Goal: Navigation & Orientation: Find specific page/section

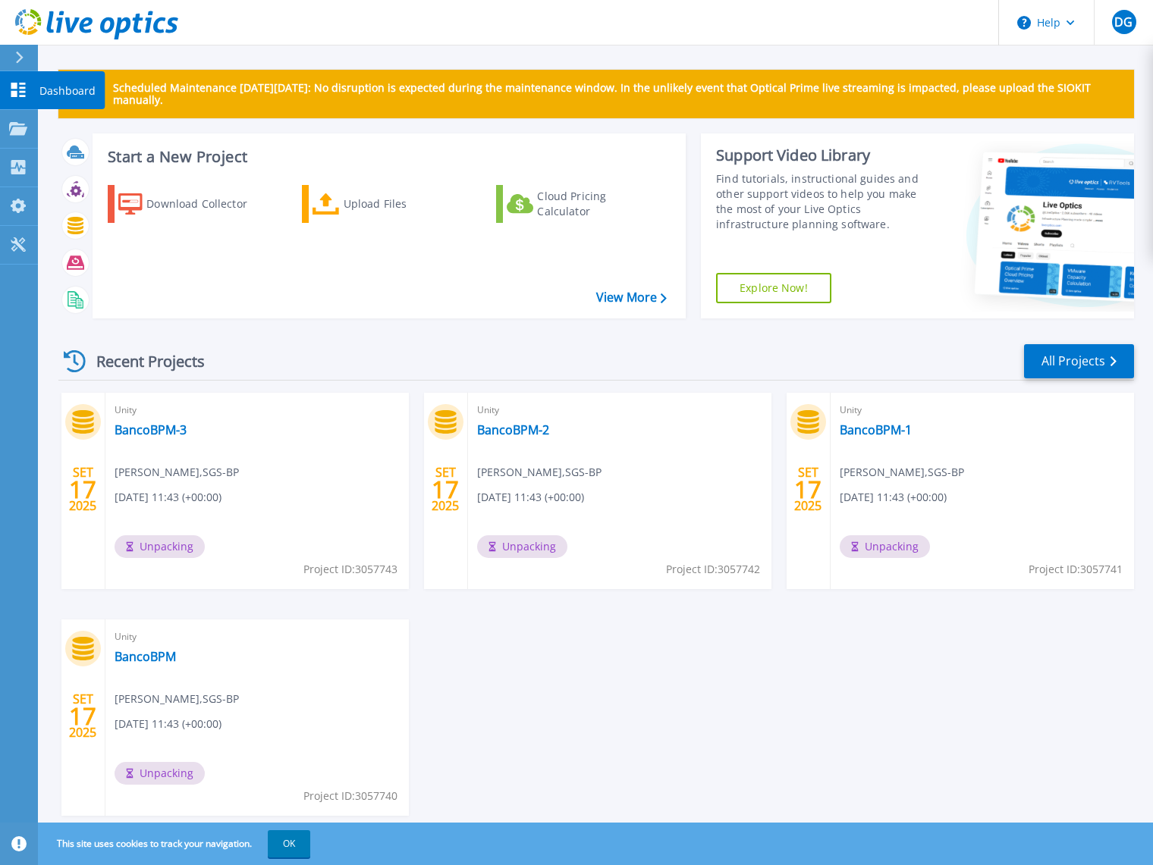
click at [71, 90] on p "Dashboard" at bounding box center [67, 90] width 56 height 39
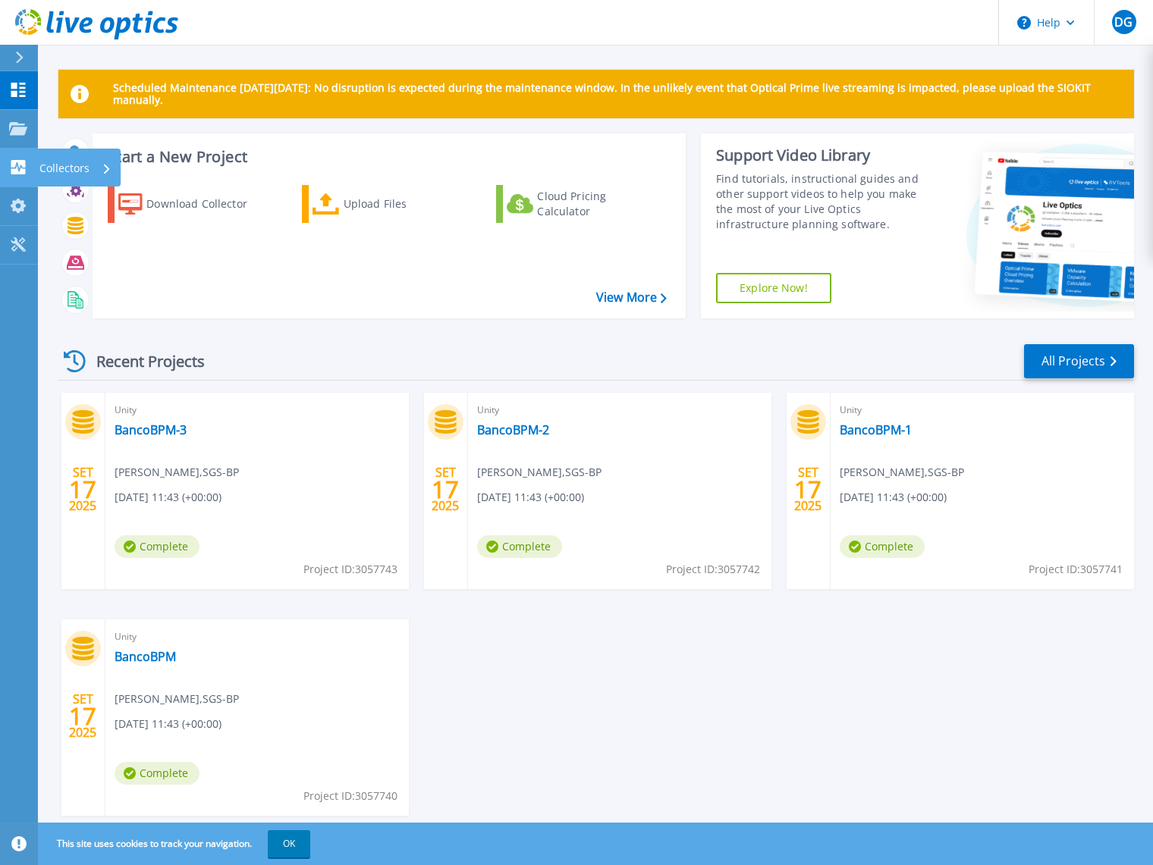
click at [67, 167] on p "Collectors" at bounding box center [64, 168] width 50 height 39
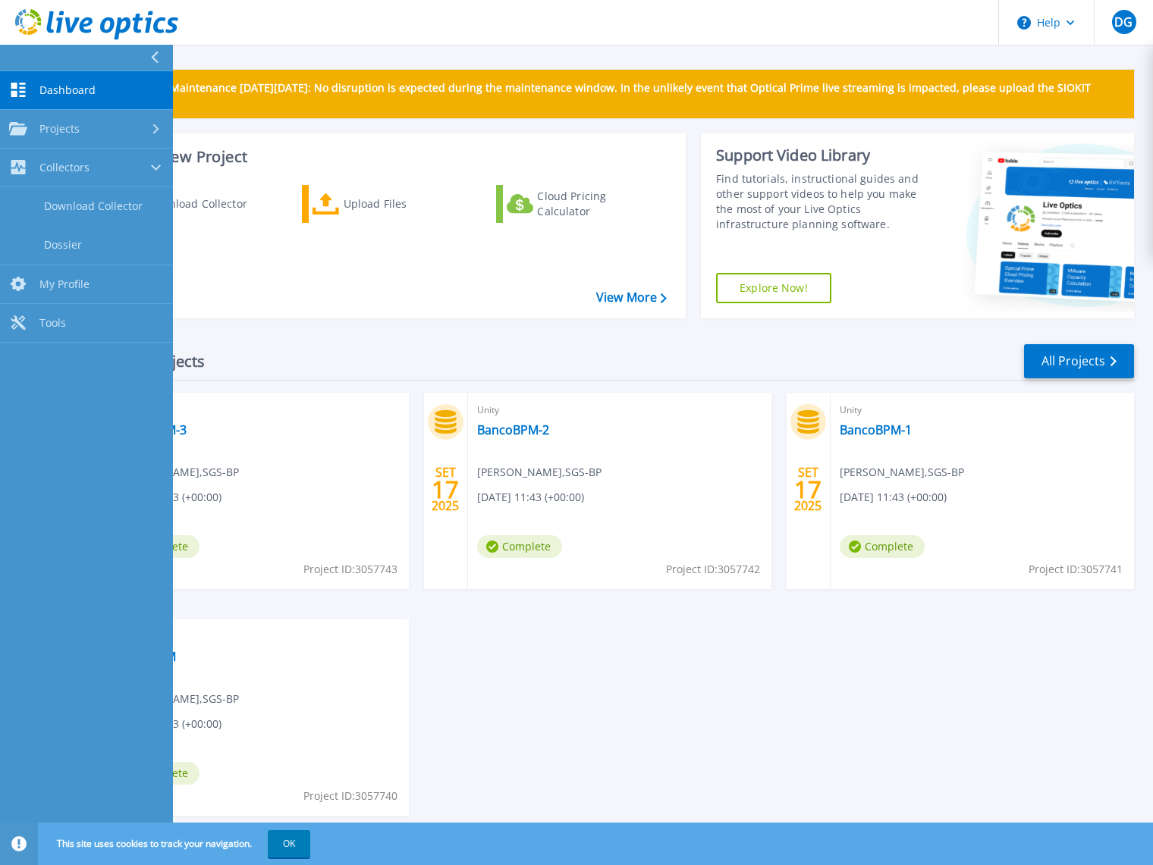
click at [59, 82] on link "Dashboard Dashboard" at bounding box center [86, 90] width 173 height 39
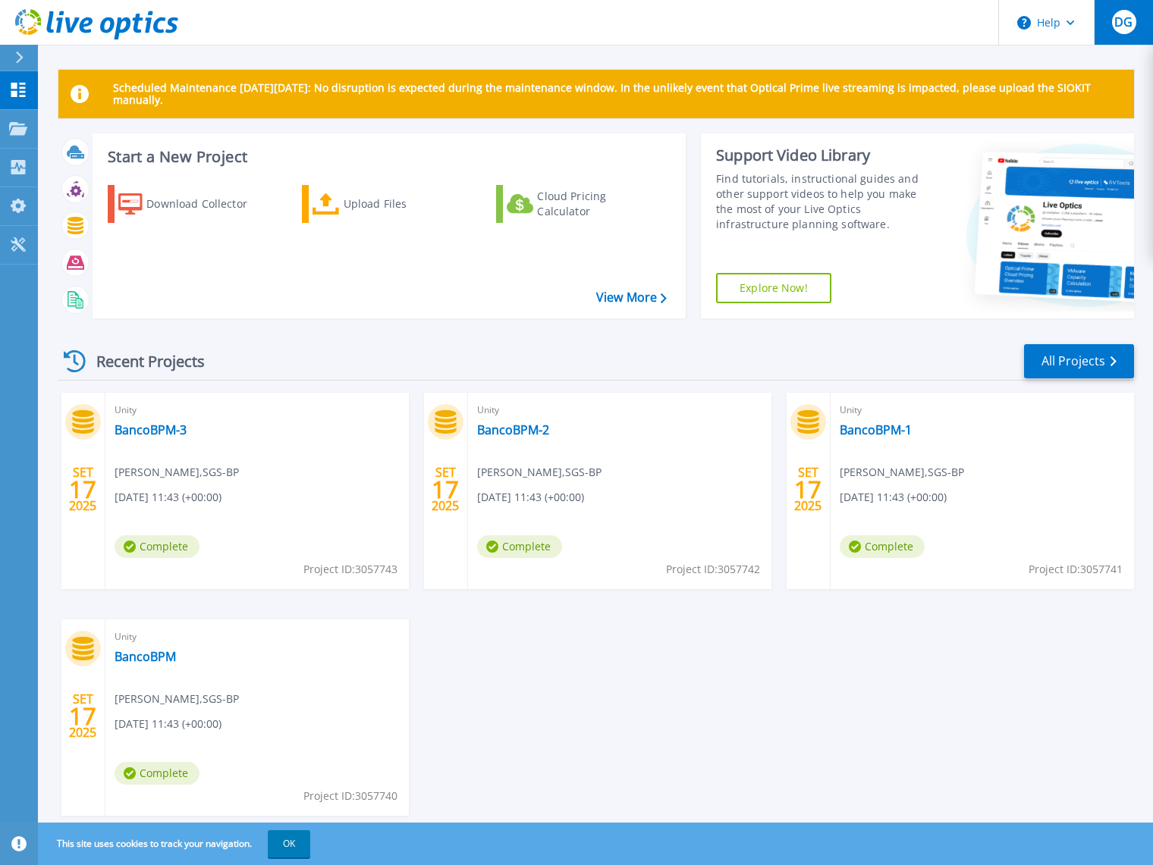
click at [1124, 25] on span "DG" at bounding box center [1123, 22] width 18 height 12
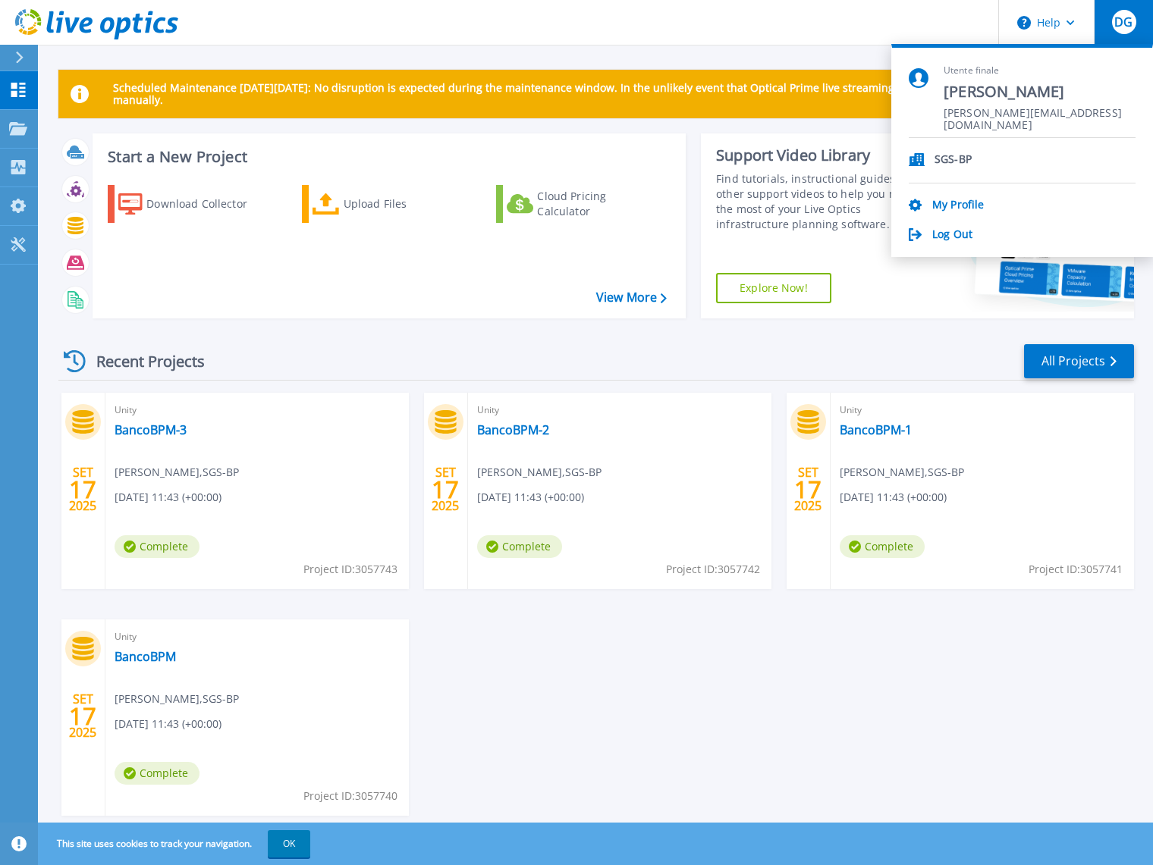
click at [949, 156] on p "SGS-BP" at bounding box center [952, 160] width 37 height 14
click at [959, 237] on link "Log Out" at bounding box center [952, 235] width 40 height 14
